Goal: Task Accomplishment & Management: Manage account settings

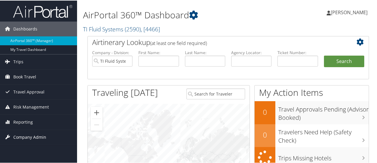
click at [33, 135] on span "Company Admin" at bounding box center [29, 136] width 33 height 15
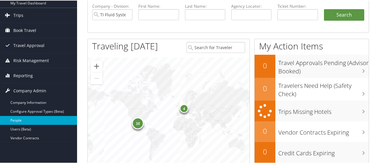
scroll to position [59, 0]
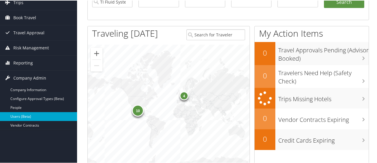
click at [24, 116] on link "Users (Beta)" at bounding box center [38, 116] width 77 height 9
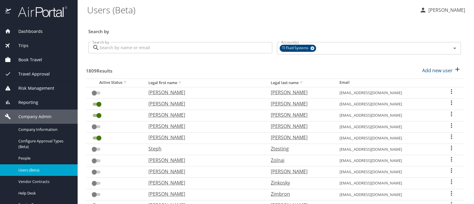
click at [132, 48] on input "Search by" at bounding box center [186, 47] width 173 height 11
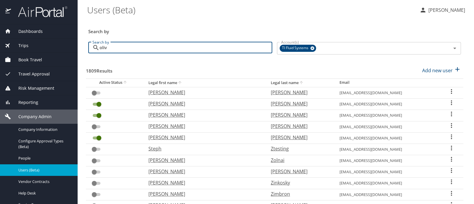
type input "olivo"
checkbox input "true"
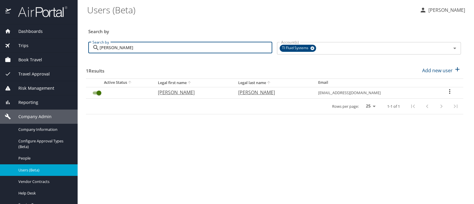
click at [108, 48] on input "olivo" at bounding box center [186, 47] width 173 height 11
type input "cr"
checkbox input "false"
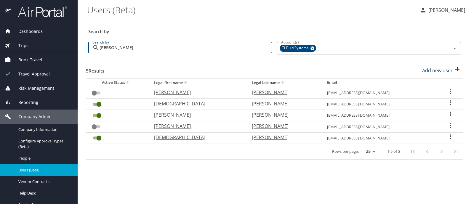
click at [106, 50] on input "cruz" at bounding box center [186, 47] width 173 height 11
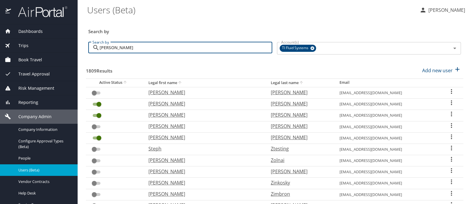
type input "luis soto"
checkbox input "true"
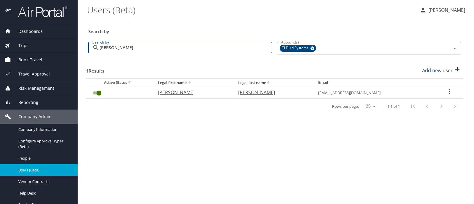
type input "luis soto"
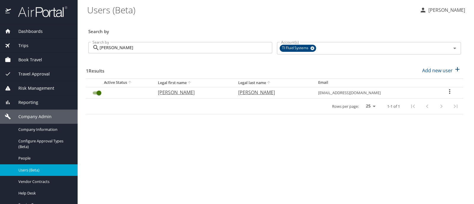
drag, startPoint x: 344, startPoint y: 18, endPoint x: 353, endPoint y: 18, distance: 8.9
click at [344, 18] on div "Search by" at bounding box center [274, 28] width 377 height 20
click at [443, 11] on p "Penny Chant" at bounding box center [446, 10] width 39 height 7
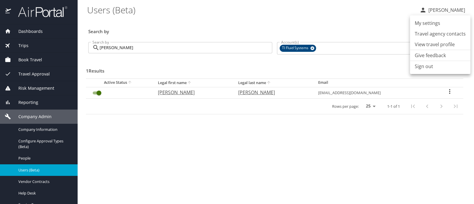
click at [425, 69] on li "Sign out" at bounding box center [440, 66] width 60 height 11
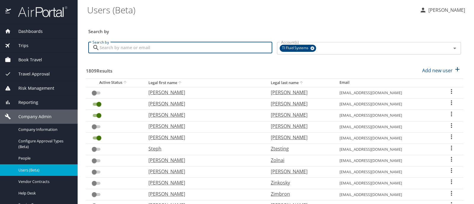
click at [130, 48] on input "Search by" at bounding box center [186, 47] width 173 height 11
type input "navarro"
checkbox input "false"
checkbox input "true"
checkbox input "false"
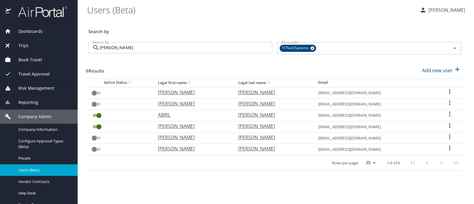
click at [113, 49] on input "navarro" at bounding box center [186, 47] width 173 height 11
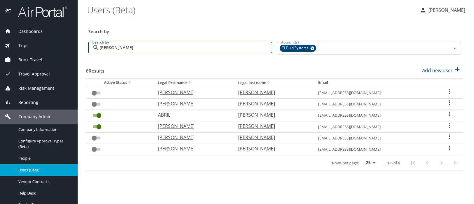
click at [113, 49] on input "navarro" at bounding box center [186, 47] width 173 height 11
type input "zu"
checkbox input "true"
checkbox input "false"
checkbox input "true"
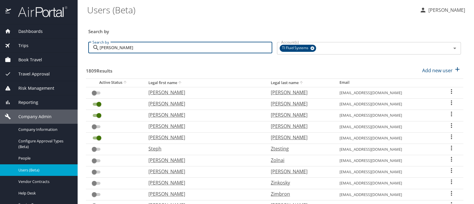
type input "zuniga"
checkbox input "true"
checkbox input "false"
checkbox input "true"
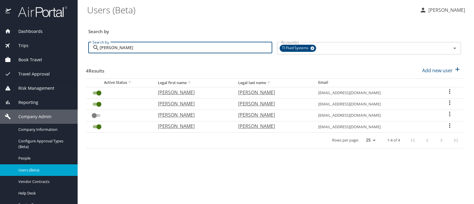
click at [111, 48] on input "zuniga" at bounding box center [186, 47] width 173 height 11
type input "kr"
checkbox input "false"
checkbox input "true"
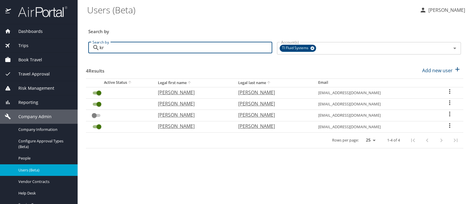
checkbox input "false"
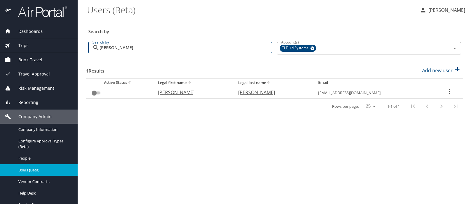
click at [111, 47] on input "kristie" at bounding box center [186, 47] width 173 height 11
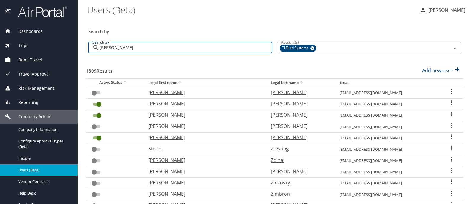
type input "scott"
checkbox input "true"
checkbox input "false"
checkbox input "true"
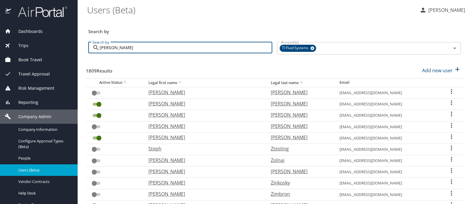
checkbox input "true"
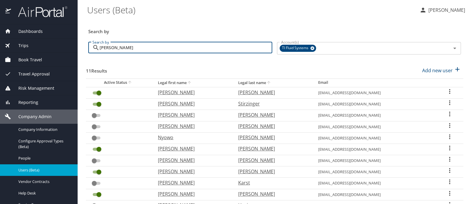
click at [106, 48] on input "scott" at bounding box center [186, 47] width 173 height 11
type input "m"
checkbox input "false"
checkbox input "true"
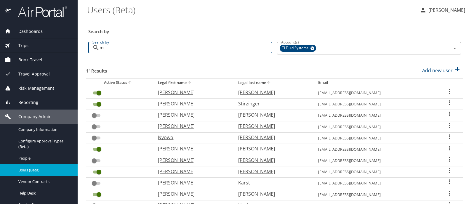
checkbox input "true"
checkbox input "false"
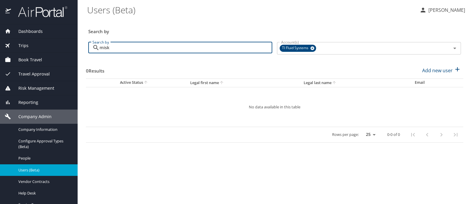
click at [106, 48] on input "misk" at bounding box center [186, 47] width 173 height 11
click at [106, 47] on input "hadden" at bounding box center [186, 47] width 173 height 11
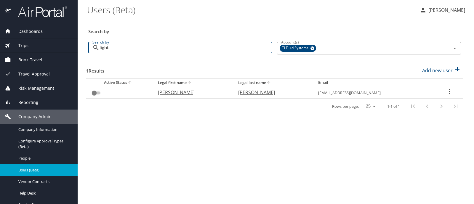
click at [106, 47] on input "light" at bounding box center [186, 47] width 173 height 11
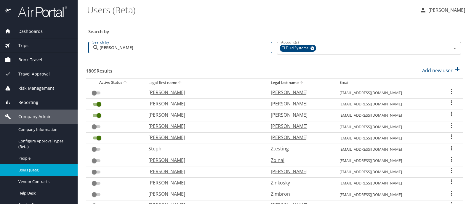
type input "mendoza"
checkbox input "false"
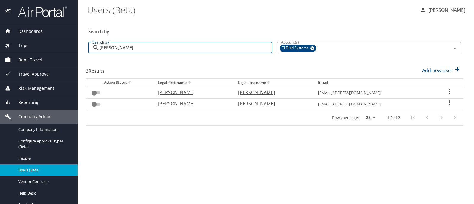
click at [106, 48] on input "mendoza" at bounding box center [186, 47] width 173 height 11
click at [106, 47] on input "mendoza" at bounding box center [186, 47] width 173 height 11
type input "se"
checkbox input "true"
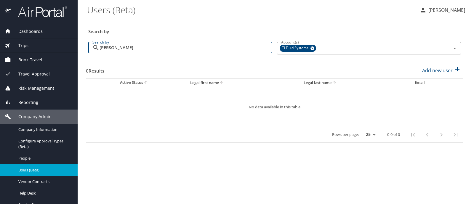
click at [106, 47] on input "seger" at bounding box center [186, 47] width 173 height 11
click at [106, 47] on input "wiles" at bounding box center [186, 47] width 173 height 11
drag, startPoint x: 123, startPoint y: 47, endPoint x: 97, endPoint y: 51, distance: 26.0
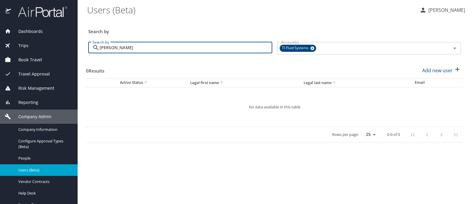
click at [97, 51] on div "al-murib Search by" at bounding box center [180, 47] width 184 height 11
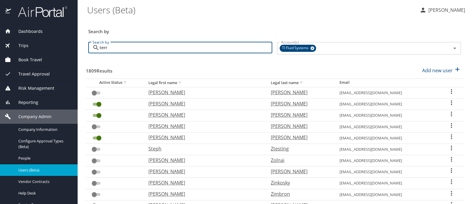
type input "terra"
checkbox input "true"
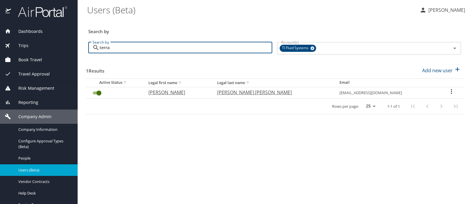
click at [118, 48] on input "terra" at bounding box center [186, 47] width 173 height 11
type input "t"
checkbox input "false"
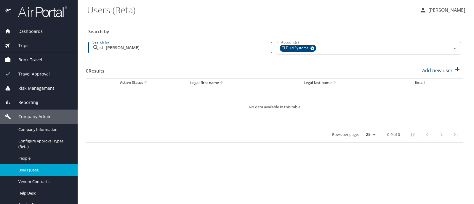
drag, startPoint x: 122, startPoint y: 49, endPoint x: 98, endPoint y: 56, distance: 25.6
click at [98, 55] on div "Search by st. juliana Search by" at bounding box center [180, 48] width 189 height 22
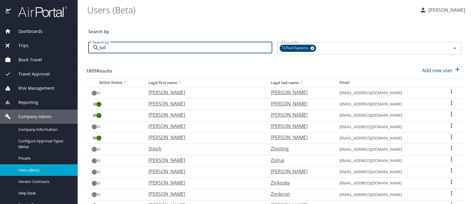
type input "julia"
checkbox input "true"
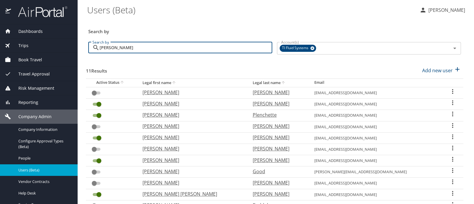
type input "juliana"
checkbox input "true"
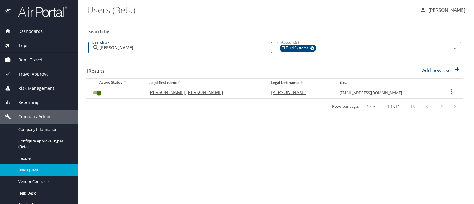
drag, startPoint x: 117, startPoint y: 48, endPoint x: 97, endPoint y: 48, distance: 19.3
click at [97, 48] on div "julian Search by" at bounding box center [180, 47] width 184 height 11
type input "er"
checkbox input "false"
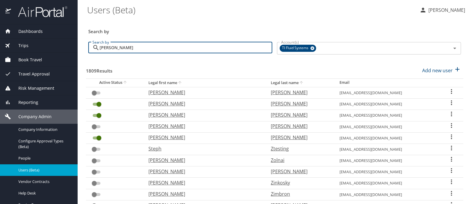
type input "erika"
checkbox input "true"
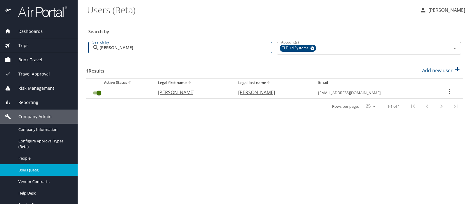
click at [100, 49] on input "erika" at bounding box center [186, 47] width 173 height 11
type input "hu"
checkbox input "false"
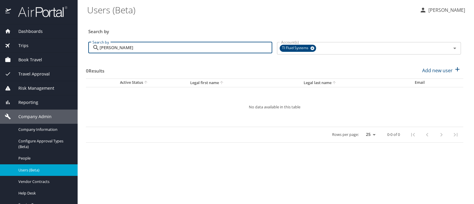
click at [105, 50] on input "huber" at bounding box center [186, 47] width 173 height 11
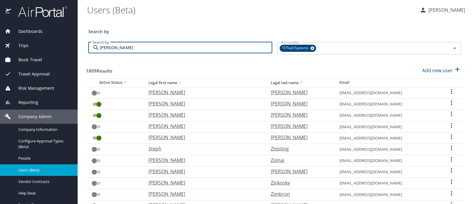
type input "thomp"
checkbox input "false"
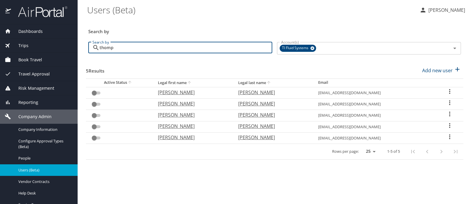
click at [105, 49] on input "thomp" at bounding box center [186, 47] width 173 height 11
type input "fa"
checkbox input "true"
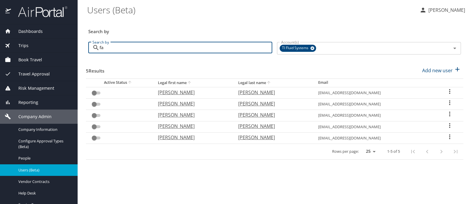
checkbox input "true"
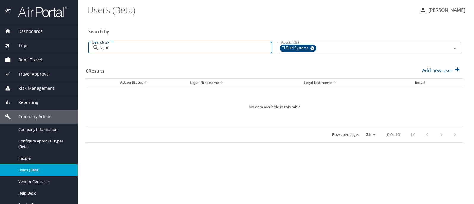
click at [105, 49] on input "fajar" at bounding box center [186, 47] width 173 height 11
click at [105, 49] on input "guens" at bounding box center [186, 47] width 173 height 11
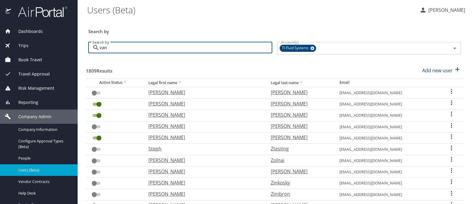
type input "vand"
checkbox input "false"
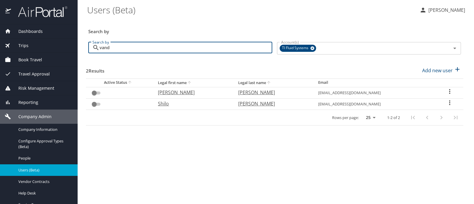
click at [105, 49] on input "vand" at bounding box center [186, 47] width 173 height 11
type input "bi"
checkbox input "true"
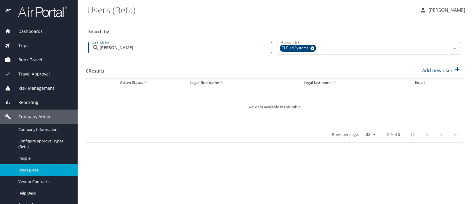
click at [105, 49] on input "bice" at bounding box center [186, 47] width 173 height 11
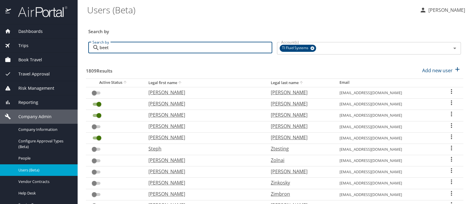
type input "beets"
checkbox input "true"
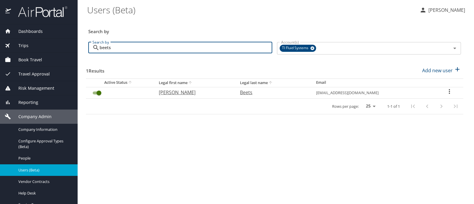
drag, startPoint x: 116, startPoint y: 47, endPoint x: 97, endPoint y: 51, distance: 20.0
click at [97, 51] on div "beets Search by" at bounding box center [180, 47] width 184 height 11
type input "le"
checkbox input "false"
drag, startPoint x: 127, startPoint y: 47, endPoint x: 97, endPoint y: 54, distance: 30.7
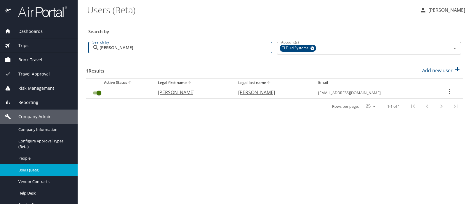
click at [97, 54] on div "Search by le baron Search by" at bounding box center [180, 48] width 189 height 22
type input "g"
checkbox input "false"
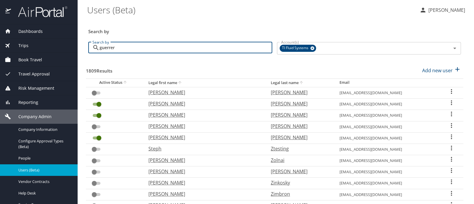
type input "guerrero"
checkbox input "true"
checkbox input "false"
checkbox input "true"
checkbox input "false"
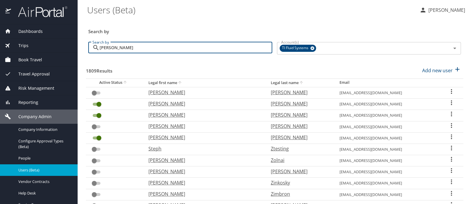
checkbox input "true"
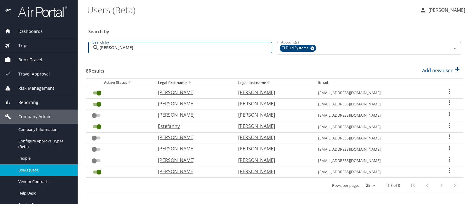
click at [109, 49] on input "guerrero" at bounding box center [186, 47] width 173 height 11
type input "pet"
checkbox input "false"
checkbox input "true"
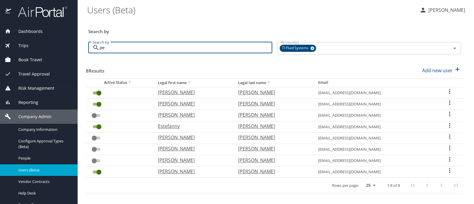
checkbox input "false"
checkbox input "true"
checkbox input "false"
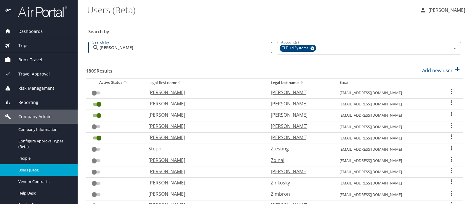
type input "peters"
checkbox input "true"
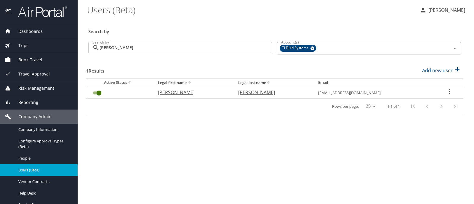
click at [103, 48] on input "peters" at bounding box center [186, 47] width 173 height 11
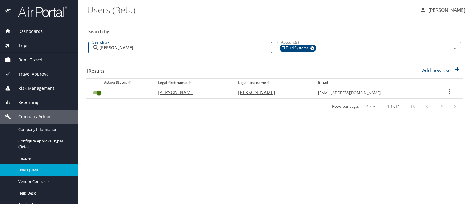
click at [103, 48] on input "peters" at bounding box center [186, 47] width 173 height 11
type input "park"
checkbox input "false"
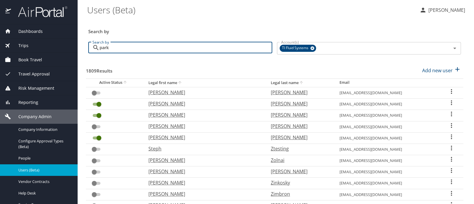
type input "park"
checkbox input "false"
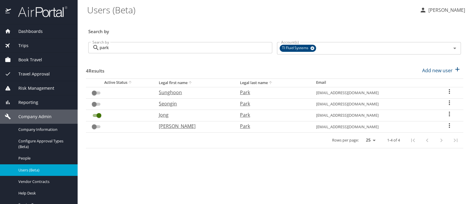
click at [107, 49] on input "park" at bounding box center [186, 47] width 173 height 11
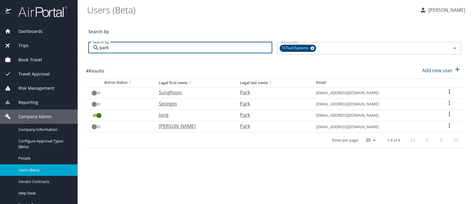
click at [107, 49] on input "park" at bounding box center [186, 47] width 173 height 11
type input "fra"
checkbox input "true"
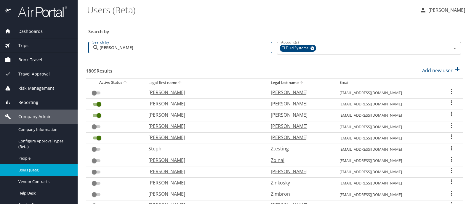
type input "franz"
checkbox input "true"
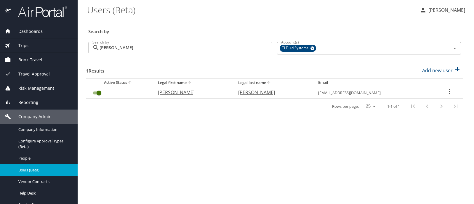
click at [107, 49] on input "franz" at bounding box center [186, 47] width 173 height 11
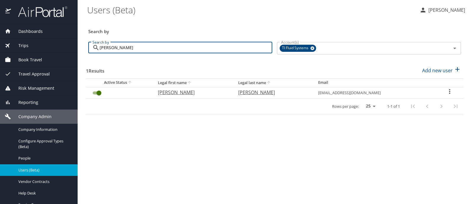
click at [107, 49] on input "franz" at bounding box center [186, 47] width 173 height 11
type input "k"
checkbox input "false"
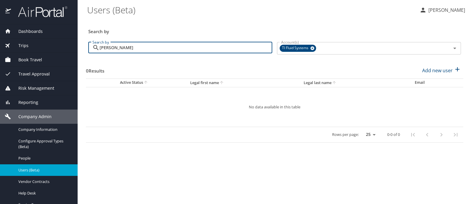
type input "kemp"
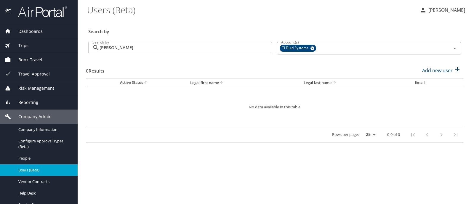
click at [34, 101] on span "Reporting" at bounding box center [24, 102] width 27 height 7
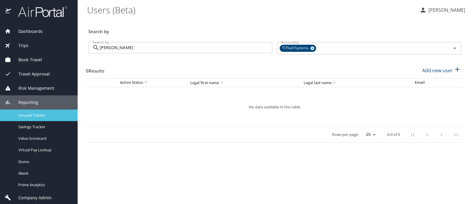
click at [34, 114] on span "Unused Tickets" at bounding box center [44, 116] width 52 height 6
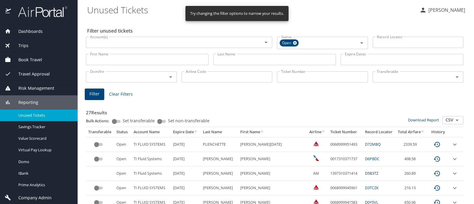
click at [238, 60] on input "Last Name" at bounding box center [274, 59] width 123 height 11
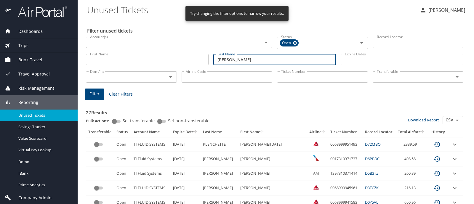
click at [94, 93] on span "Filter" at bounding box center [94, 93] width 10 height 7
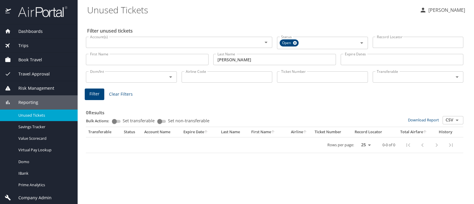
click at [225, 60] on input "navarro" at bounding box center [274, 59] width 123 height 11
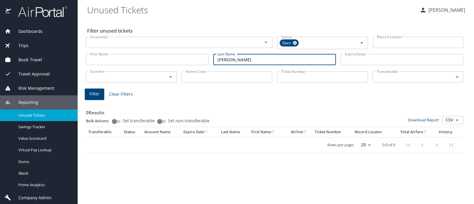
click at [225, 60] on input "navarro" at bounding box center [274, 59] width 123 height 11
click at [94, 95] on span "Filter" at bounding box center [94, 93] width 10 height 7
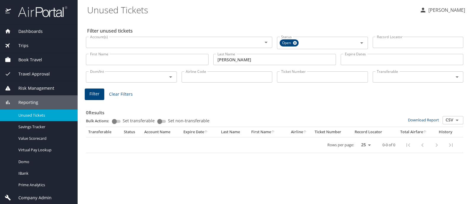
click at [222, 59] on input "zuniga" at bounding box center [274, 59] width 123 height 11
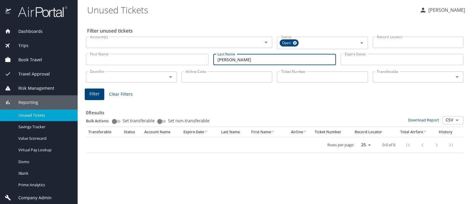
click at [222, 59] on input "zuniga" at bounding box center [274, 59] width 123 height 11
click at [236, 59] on input "terraz" at bounding box center [274, 59] width 123 height 11
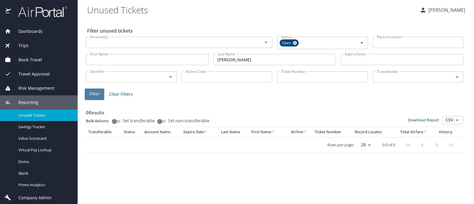
click at [91, 95] on span "Filter" at bounding box center [94, 93] width 10 height 7
click at [224, 60] on input "terrazas" at bounding box center [274, 59] width 123 height 11
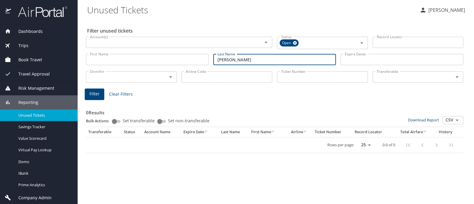
click at [224, 60] on input "terrazas" at bounding box center [274, 59] width 123 height 11
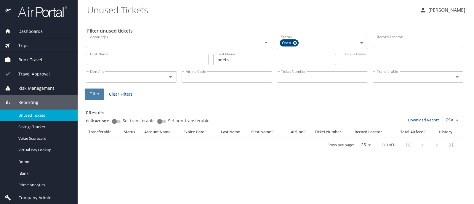
click at [98, 94] on span "Filter" at bounding box center [94, 93] width 10 height 7
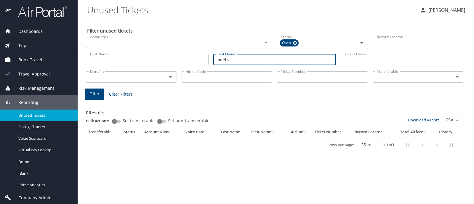
click at [220, 60] on input "beets" at bounding box center [274, 59] width 123 height 11
click at [91, 95] on span "Filter" at bounding box center [94, 93] width 10 height 7
drag, startPoint x: 249, startPoint y: 57, endPoint x: 214, endPoint y: 61, distance: 34.2
click at [214, 61] on input "le baron" at bounding box center [274, 59] width 123 height 11
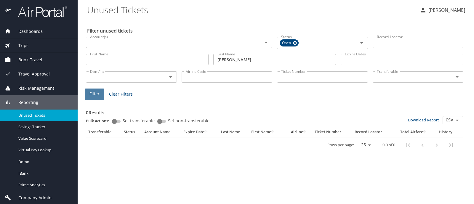
click at [99, 97] on span "Filter" at bounding box center [94, 93] width 10 height 7
click at [231, 58] on input "petersen" at bounding box center [274, 59] width 123 height 11
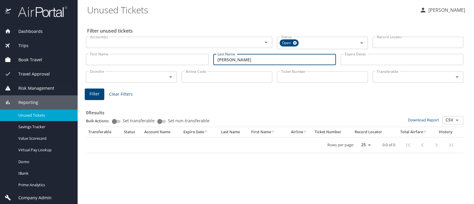
click at [231, 59] on input "petersen" at bounding box center [274, 59] width 123 height 11
click at [94, 94] on span "Filter" at bounding box center [94, 93] width 10 height 7
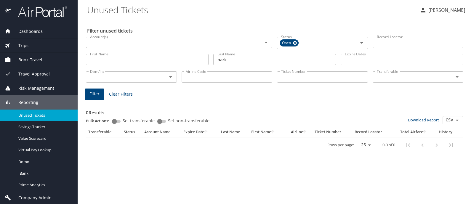
click at [219, 59] on input "park" at bounding box center [274, 59] width 123 height 11
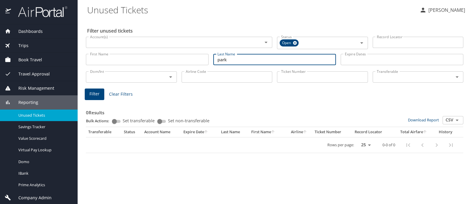
click at [219, 59] on input "park" at bounding box center [274, 59] width 123 height 11
type input "franzoi"
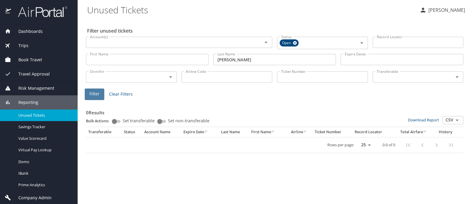
click at [92, 96] on span "Filter" at bounding box center [94, 93] width 10 height 7
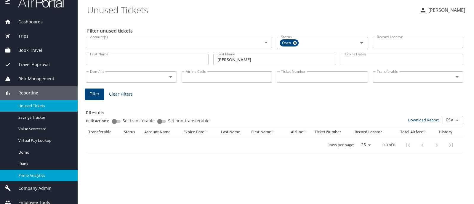
scroll to position [15, 0]
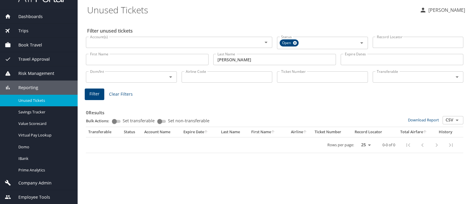
click at [34, 182] on span "Company Admin" at bounding box center [31, 183] width 41 height 7
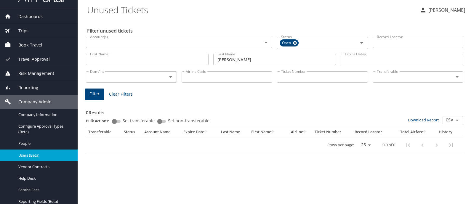
click at [27, 156] on span "Users (Beta)" at bounding box center [44, 156] width 52 height 6
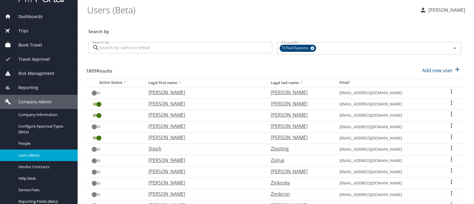
click at [116, 48] on input "Search by" at bounding box center [186, 47] width 173 height 11
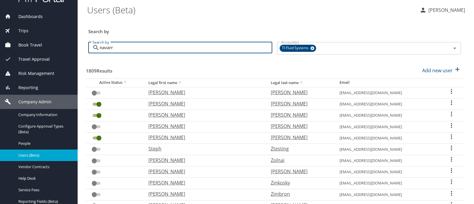
type input "navarro"
checkbox input "false"
checkbox input "true"
checkbox input "false"
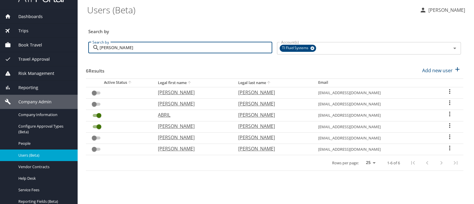
click at [112, 49] on input "navarro" at bounding box center [186, 47] width 173 height 11
type input "zu"
checkbox input "true"
checkbox input "false"
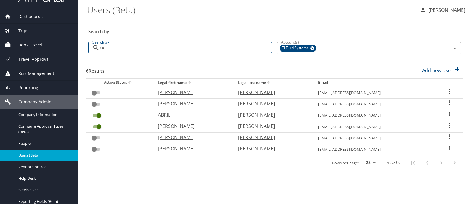
checkbox input "true"
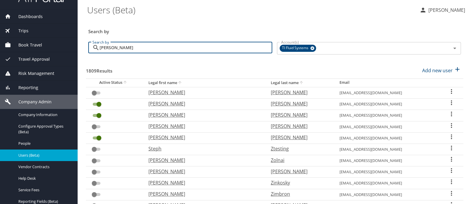
type input "zuniga"
checkbox input "true"
checkbox input "false"
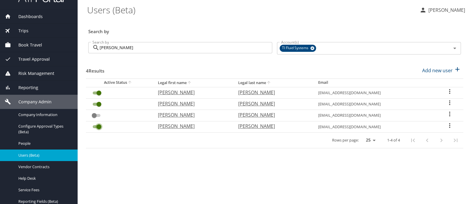
click at [93, 125] on input "User Search Table" at bounding box center [98, 126] width 21 height 7
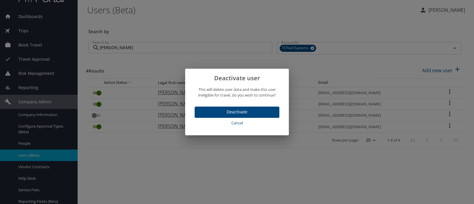
click at [215, 111] on span "Deactivate" at bounding box center [236, 111] width 75 height 7
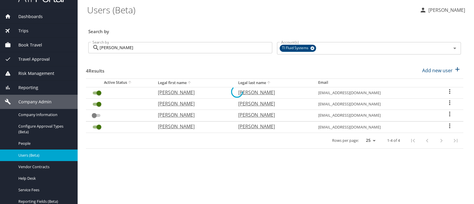
checkbox input "false"
click at [108, 48] on input "zuniga" at bounding box center [186, 47] width 173 height 11
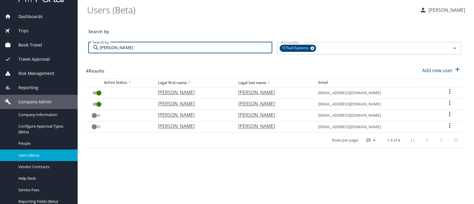
click at [108, 48] on input "zuniga" at bounding box center [186, 47] width 173 height 11
type input "te"
checkbox input "false"
checkbox input "true"
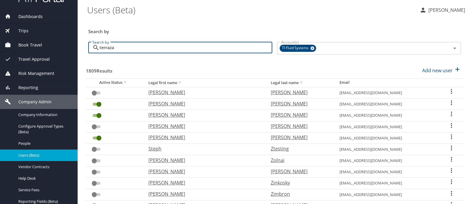
type input "terrazas"
checkbox input "true"
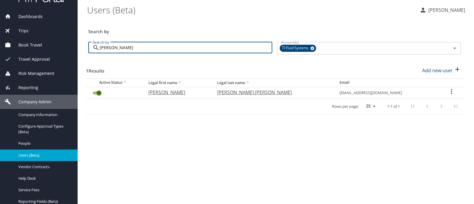
type input "terrazas"
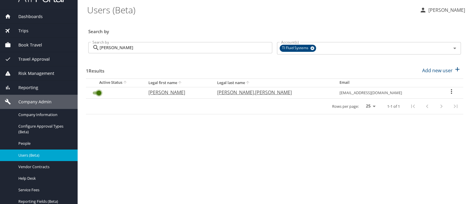
click at [93, 93] on input "User Search Table" at bounding box center [98, 92] width 21 height 7
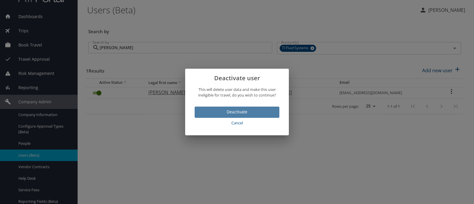
click at [212, 109] on span "Deactivate" at bounding box center [236, 111] width 75 height 7
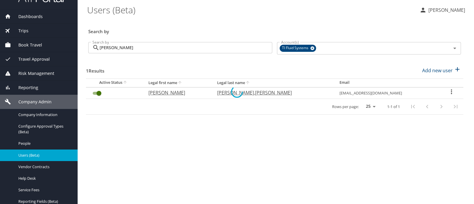
checkbox input "false"
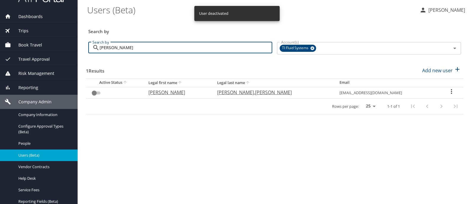
click at [109, 50] on input "terrazas" at bounding box center [186, 47] width 173 height 11
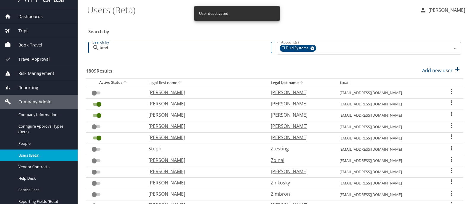
type input "beets"
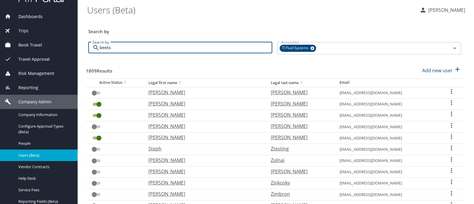
checkbox input "true"
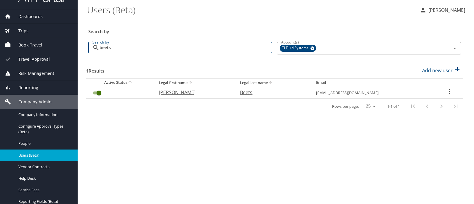
type input "beets"
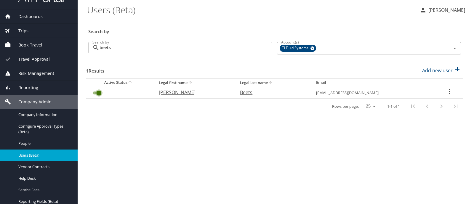
click at [94, 93] on input "User Search Table" at bounding box center [98, 92] width 21 height 7
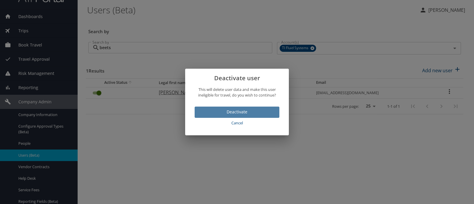
click at [210, 115] on span "Deactivate" at bounding box center [236, 111] width 75 height 7
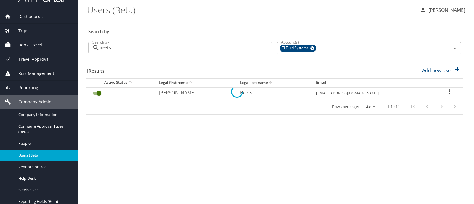
checkbox input "false"
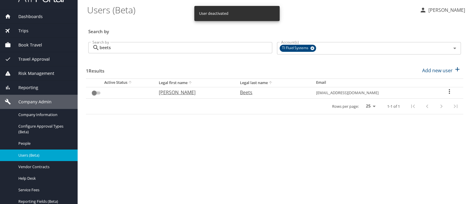
click at [107, 47] on input "beets" at bounding box center [186, 47] width 173 height 11
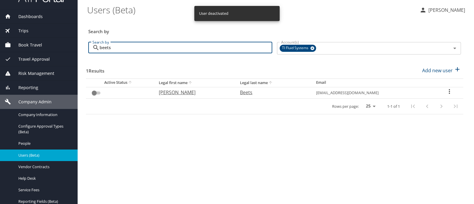
click at [107, 48] on input "beets" at bounding box center [186, 47] width 173 height 11
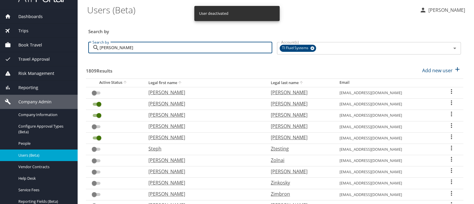
type input "le baron"
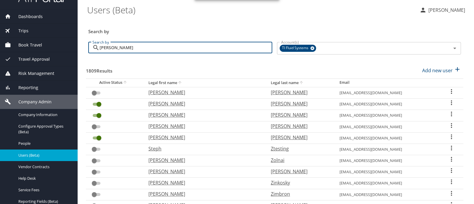
checkbox input "true"
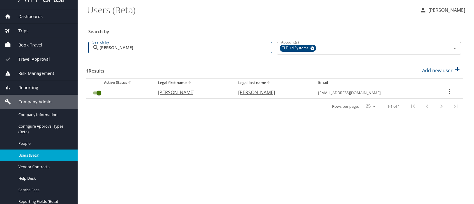
type input "le baron"
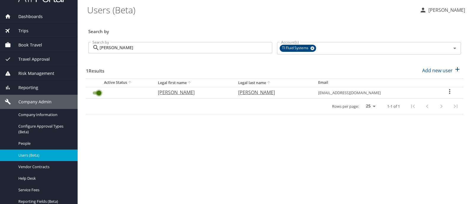
click at [94, 93] on input "User Search Table" at bounding box center [98, 92] width 21 height 7
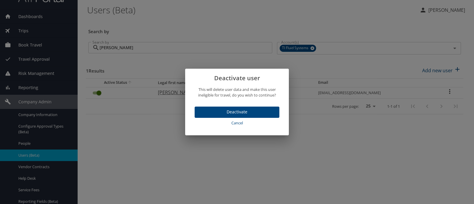
click at [205, 114] on span "Deactivate" at bounding box center [236, 111] width 75 height 7
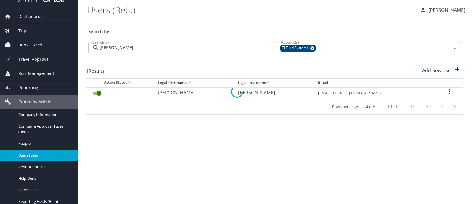
checkbox input "false"
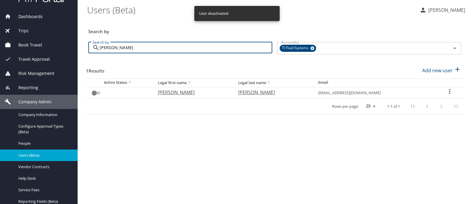
drag, startPoint x: 120, startPoint y: 49, endPoint x: 100, endPoint y: 49, distance: 19.9
click at [100, 49] on input "le baron" at bounding box center [186, 47] width 173 height 11
type input "l"
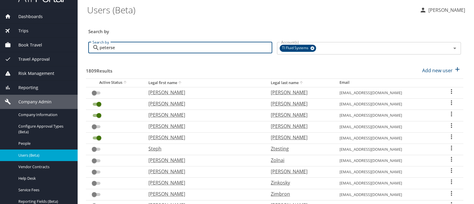
type input "petersen"
checkbox input "true"
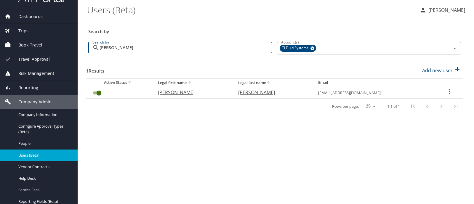
type input "petersen"
click at [93, 93] on input "User Search Table" at bounding box center [98, 92] width 21 height 7
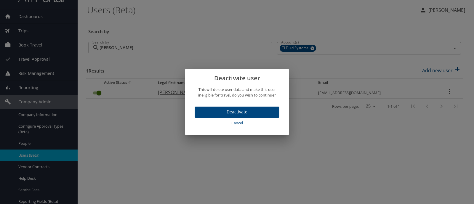
click at [204, 113] on span "Deactivate" at bounding box center [236, 111] width 75 height 7
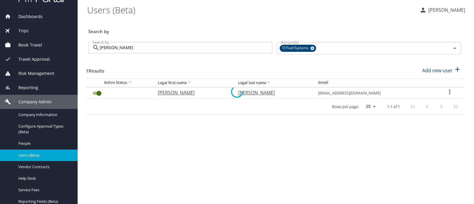
checkbox input "false"
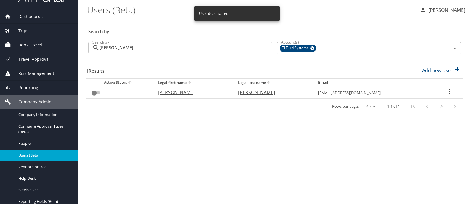
click at [109, 48] on input "petersen" at bounding box center [186, 47] width 173 height 11
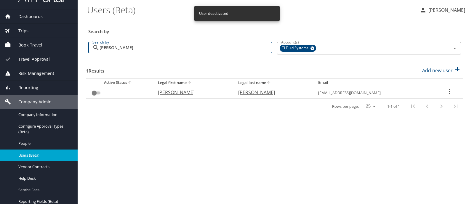
click at [109, 48] on input "petersen" at bounding box center [186, 47] width 173 height 11
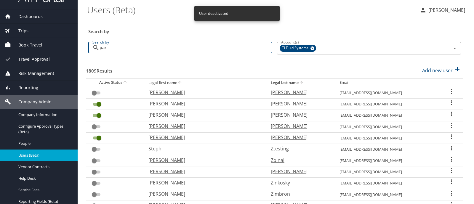
type input "park"
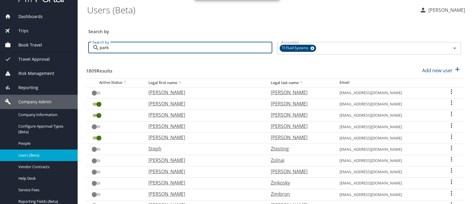
checkbox input "false"
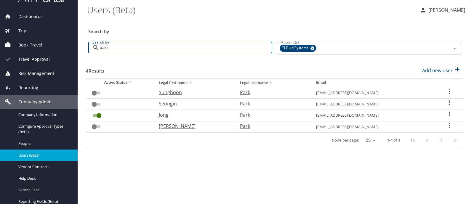
type input "park"
click at [94, 116] on input "User Search Table" at bounding box center [98, 115] width 21 height 7
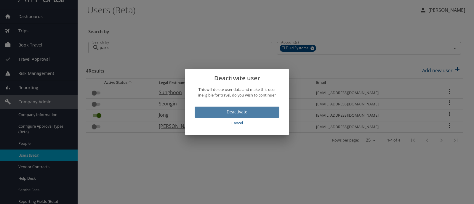
click at [205, 109] on span "Deactivate" at bounding box center [236, 111] width 75 height 7
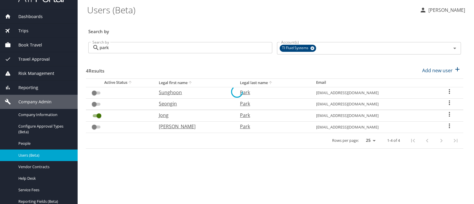
checkbox input "false"
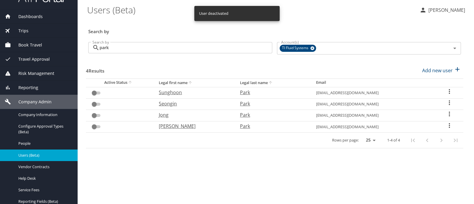
click at [101, 49] on input "park" at bounding box center [186, 47] width 173 height 11
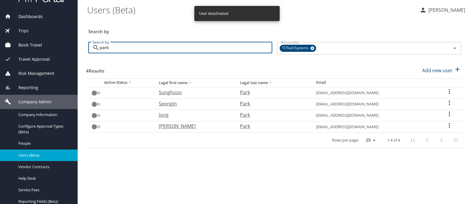
click at [101, 49] on input "park" at bounding box center [186, 47] width 173 height 11
type input "fr"
checkbox input "true"
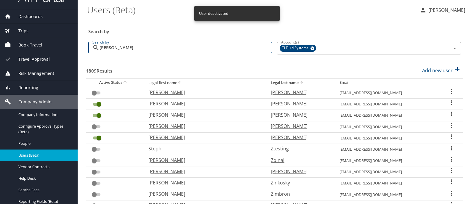
type input "franz"
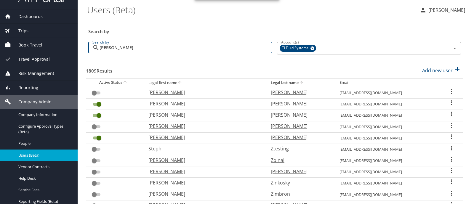
checkbox input "true"
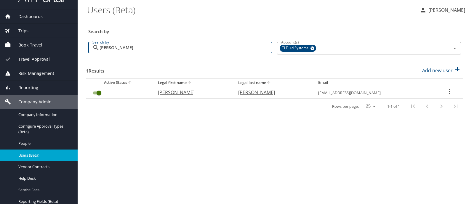
type input "franz"
click at [94, 91] on input "User Search Table" at bounding box center [98, 92] width 21 height 7
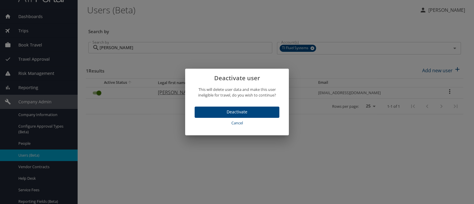
click at [207, 109] on span "Deactivate" at bounding box center [236, 111] width 75 height 7
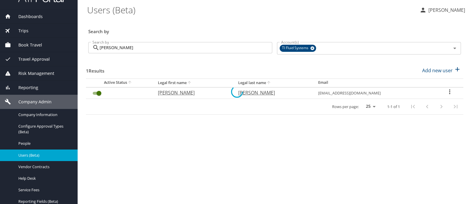
checkbox input "false"
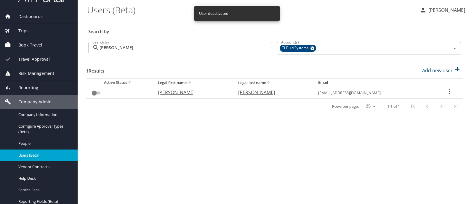
click at [395, 25] on h3 "Search by" at bounding box center [274, 30] width 373 height 10
click at [440, 9] on p "Penny Chant" at bounding box center [446, 10] width 39 height 7
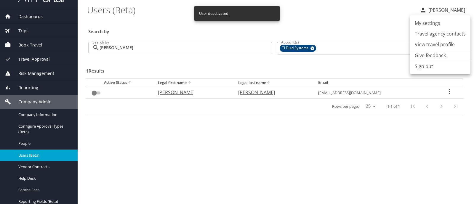
click at [430, 67] on li "Sign out" at bounding box center [440, 66] width 60 height 11
